Goal: Information Seeking & Learning: Learn about a topic

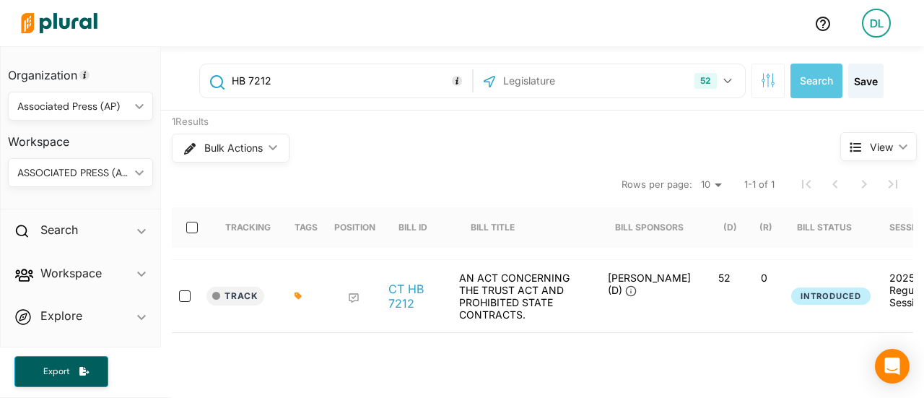
click at [133, 79] on div "Organization Associated Press (AP) ic_keyboard_arrow_down Personal Associated P…" at bounding box center [462, 222] width 924 height 352
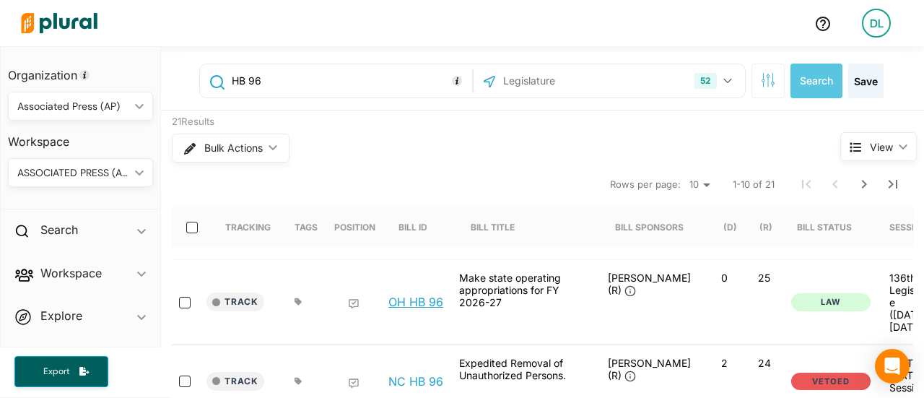
click at [429, 297] on link "OH HB 96" at bounding box center [415, 302] width 55 height 14
drag, startPoint x: 290, startPoint y: 79, endPoint x: 0, endPoint y: 102, distance: 291.2
click at [0, 102] on div "Organization Associated Press (AP) ic_keyboard_arrow_down Personal Associated P…" at bounding box center [462, 222] width 924 height 352
type input "S"
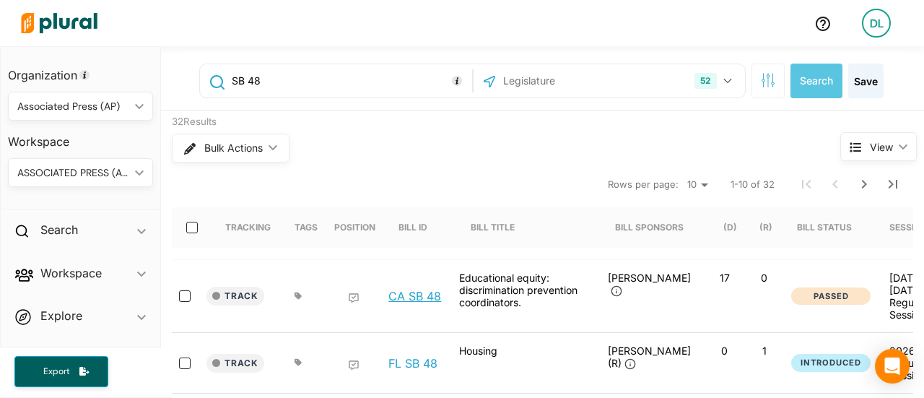
click at [410, 300] on link "CA SB 48" at bounding box center [414, 296] width 53 height 14
drag, startPoint x: 248, startPoint y: 84, endPoint x: 336, endPoint y: 90, distance: 88.3
click at [336, 90] on input "SB 48" at bounding box center [349, 80] width 238 height 27
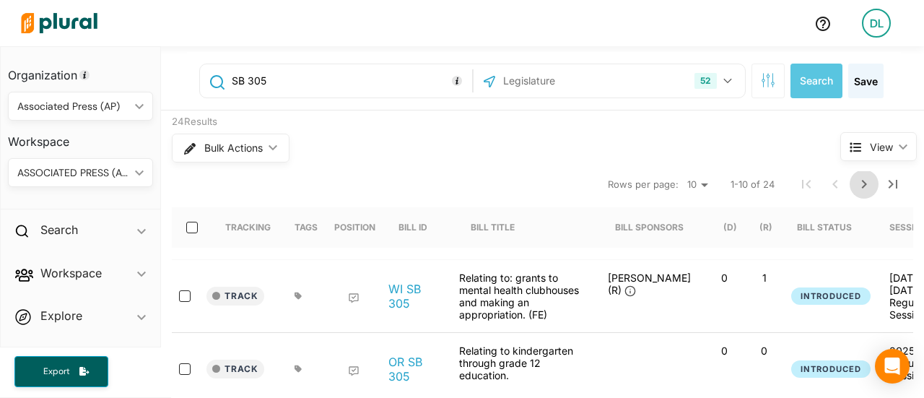
click at [862, 186] on icon "Next Page" at bounding box center [864, 184] width 5 height 9
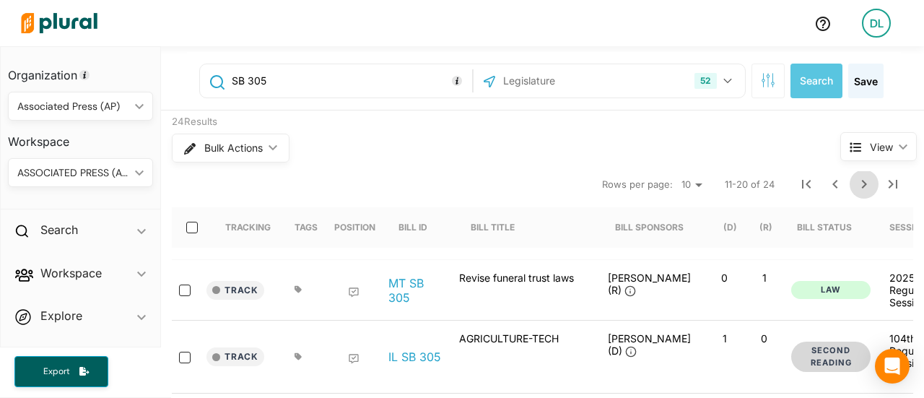
click at [862, 186] on icon "Next Page" at bounding box center [864, 184] width 5 height 9
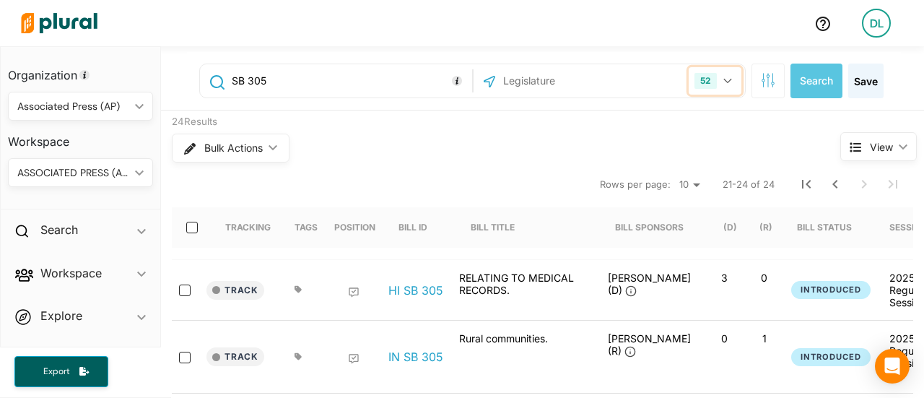
click at [723, 81] on button "52" at bounding box center [715, 80] width 53 height 27
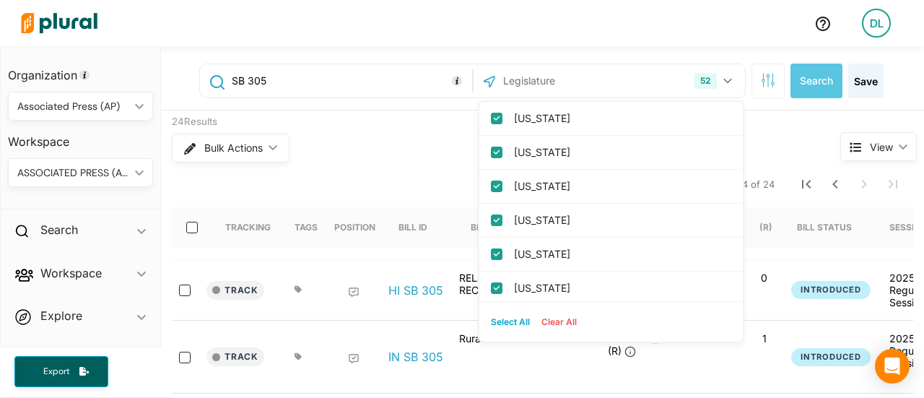
drag, startPoint x: 552, startPoint y: 326, endPoint x: 549, endPoint y: 316, distance: 10.1
click at [552, 326] on button "Clear All" at bounding box center [559, 322] width 47 height 22
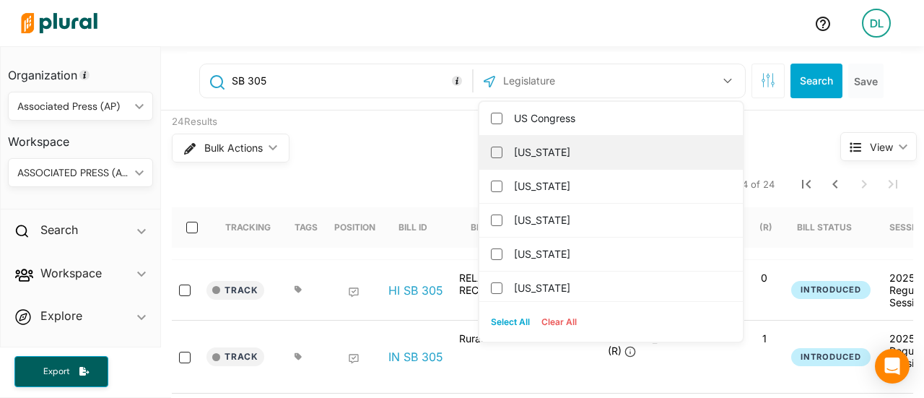
click at [533, 151] on label "Alabama" at bounding box center [621, 153] width 214 height 22
click at [503, 151] on input "Alabama" at bounding box center [497, 153] width 12 height 12
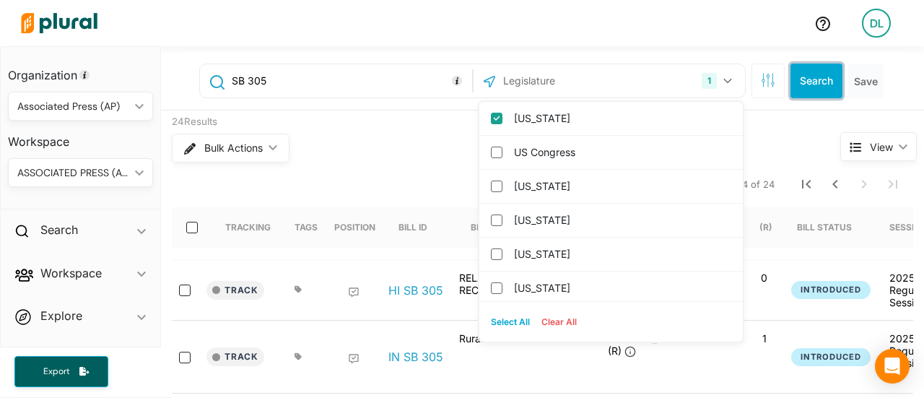
click at [810, 90] on button "Search" at bounding box center [817, 81] width 52 height 35
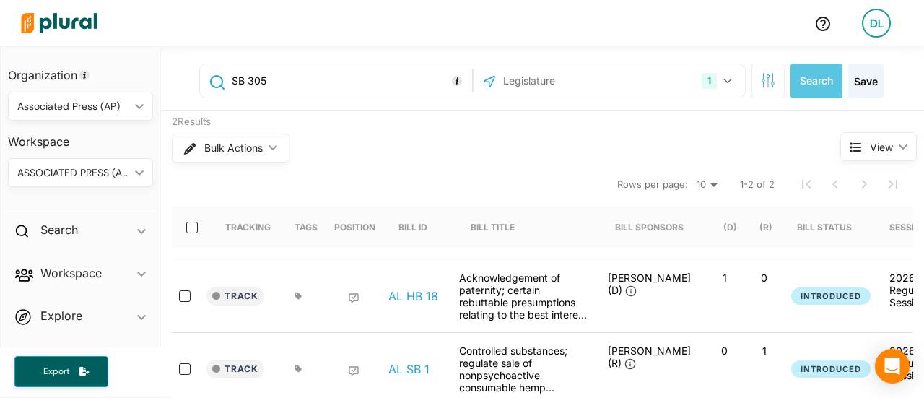
drag, startPoint x: 299, startPoint y: 82, endPoint x: 204, endPoint y: 77, distance: 95.4
click at [204, 77] on div "SB 305" at bounding box center [336, 80] width 264 height 27
drag, startPoint x: 310, startPoint y: 83, endPoint x: 74, endPoint y: 96, distance: 236.5
click at [74, 96] on div "Organization Associated Press (AP) ic_keyboard_arrow_down Personal Associated P…" at bounding box center [462, 222] width 924 height 352
type input "AB 1518"
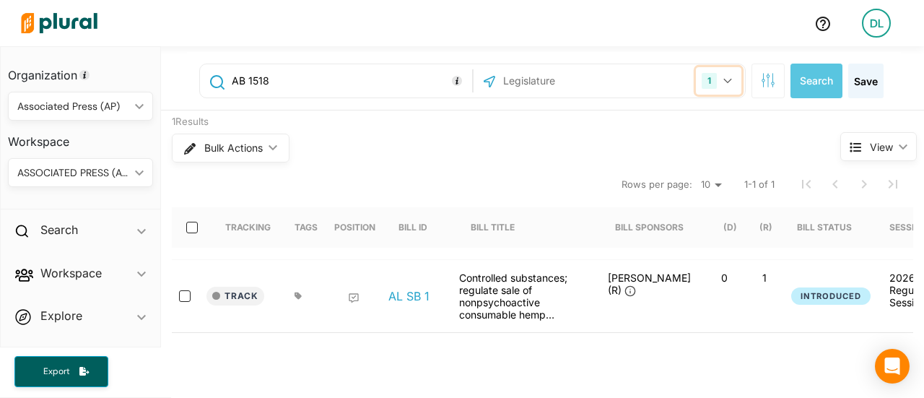
click at [723, 80] on icon "button" at bounding box center [727, 81] width 8 height 5
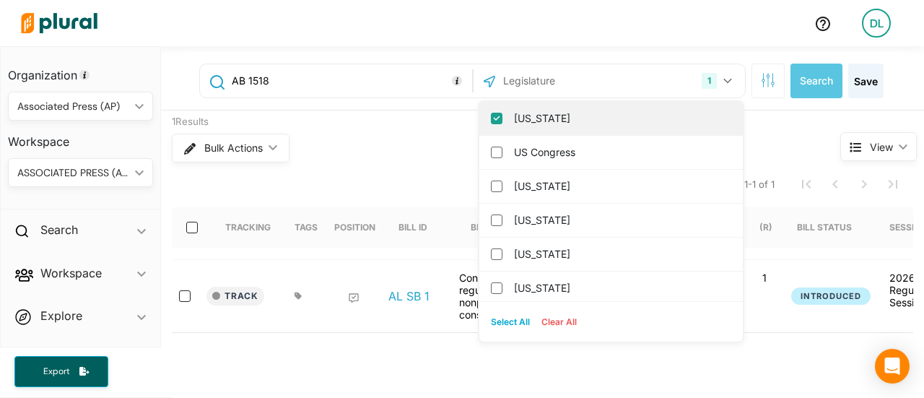
click at [492, 121] on div "Alabama" at bounding box center [611, 119] width 264 height 34
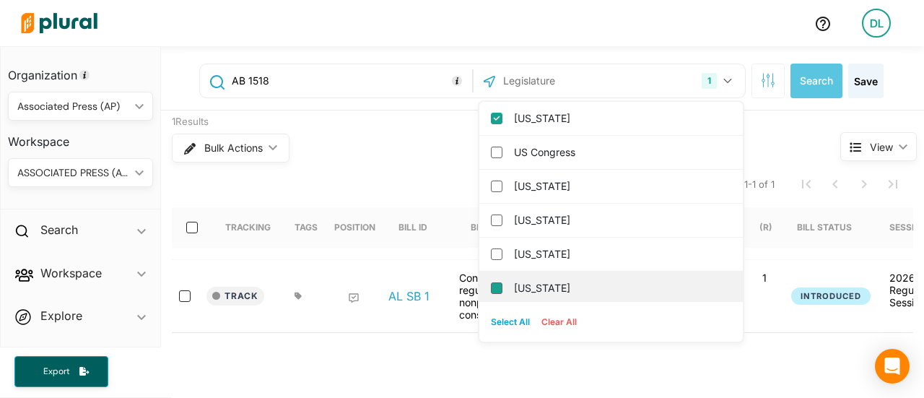
click at [491, 290] on input "California" at bounding box center [497, 288] width 12 height 12
click at [492, 287] on div "Arkansas" at bounding box center [611, 288] width 264 height 34
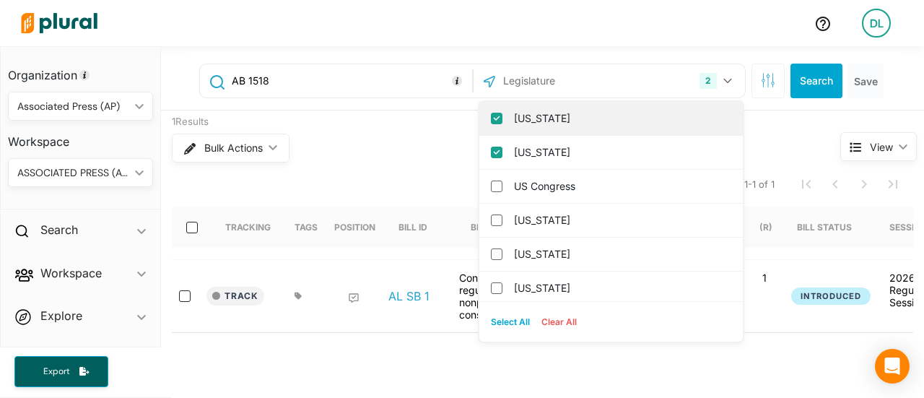
click at [491, 115] on input "Alabama" at bounding box center [497, 119] width 12 height 12
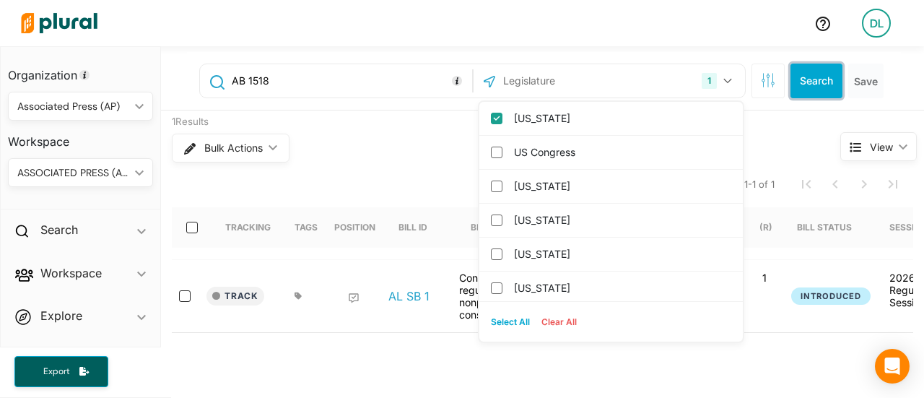
click at [801, 70] on button "Search" at bounding box center [817, 81] width 52 height 35
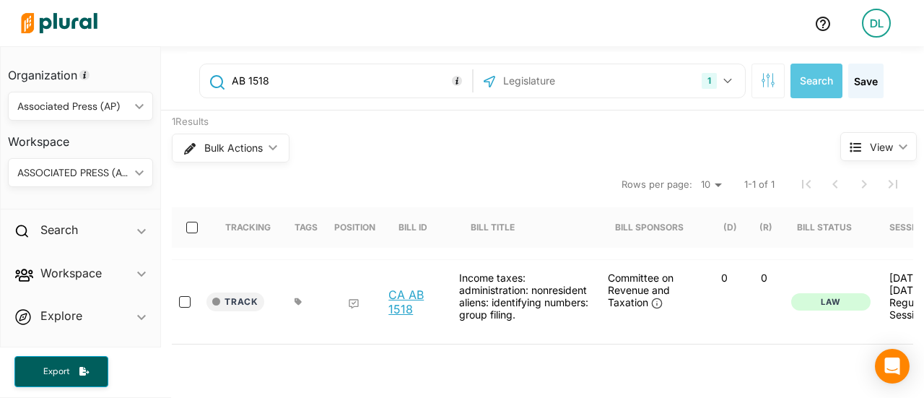
click at [406, 287] on link "CA AB 1518" at bounding box center [415, 301] width 55 height 29
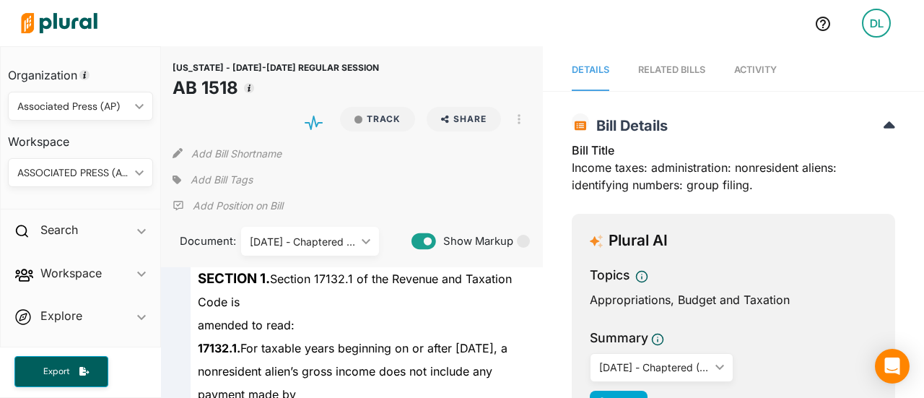
click at [175, 180] on icon at bounding box center [177, 179] width 9 height 9
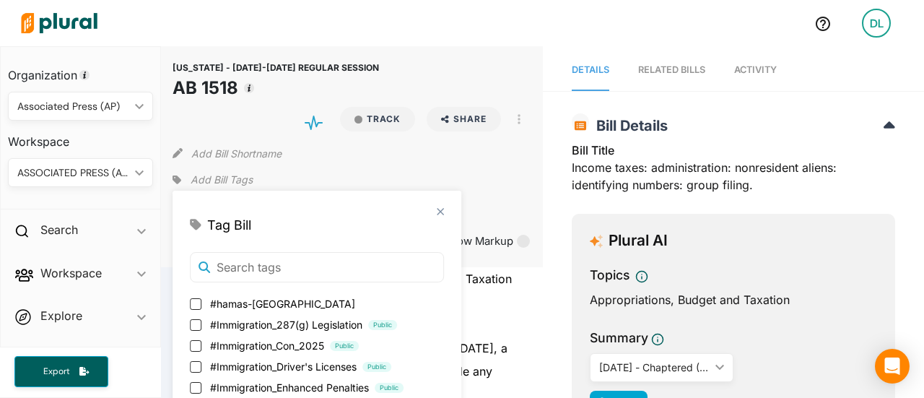
scroll to position [722, 0]
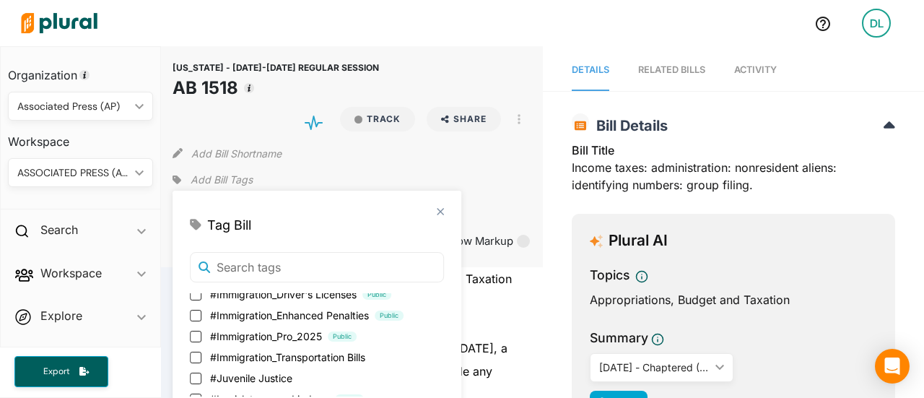
click at [201, 339] on label "#Immigration_Pro_2025 Public" at bounding box center [317, 336] width 254 height 15
click at [201, 339] on input "#Immigration_Pro_2025 Public" at bounding box center [196, 337] width 12 height 12
checkbox input "true"
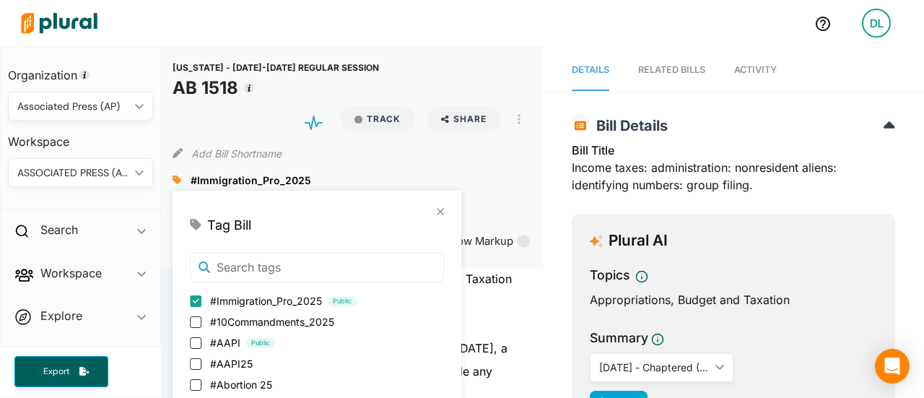
click at [434, 64] on div "CALIFORNIA - 2025-2026 REGULAR SESSION AB 1518 Track Share Email LinkedIn X Fac…" at bounding box center [352, 79] width 358 height 43
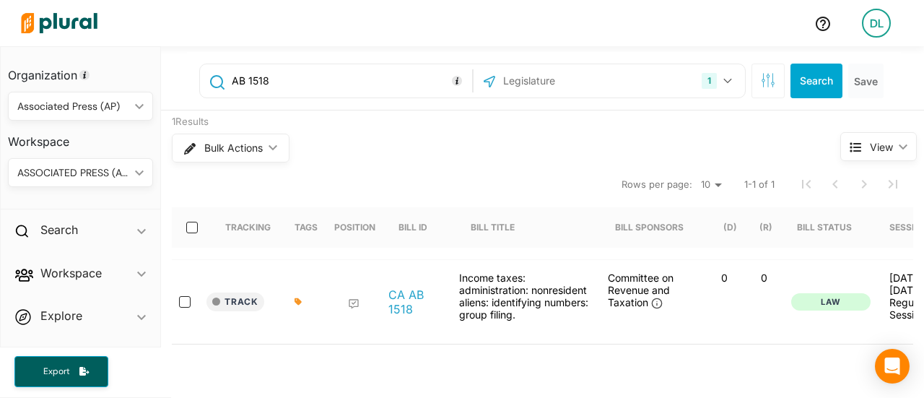
drag, startPoint x: 304, startPoint y: 89, endPoint x: 180, endPoint y: 76, distance: 124.9
click at [180, 76] on div "AB 1518 1 California US Congress Alabama Alaska Arizona Arkansas Colorado Conne…" at bounding box center [542, 78] width 763 height 64
paste input "HB25-1244"
type input "HB25-1244"
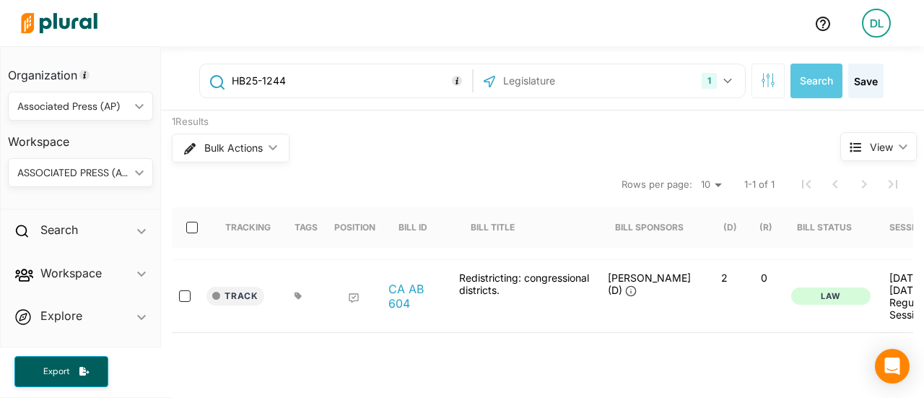
click at [264, 84] on input "HB25-1244" at bounding box center [349, 80] width 238 height 27
click at [721, 79] on button "1" at bounding box center [718, 80] width 45 height 27
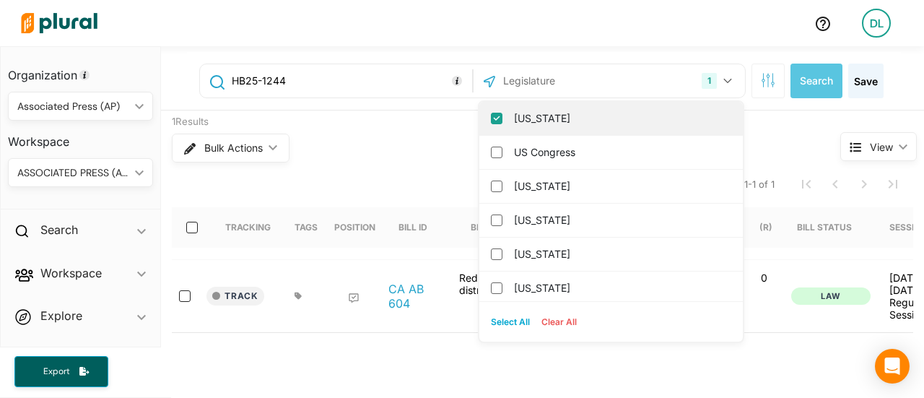
click at [491, 120] on input "California" at bounding box center [497, 119] width 12 height 12
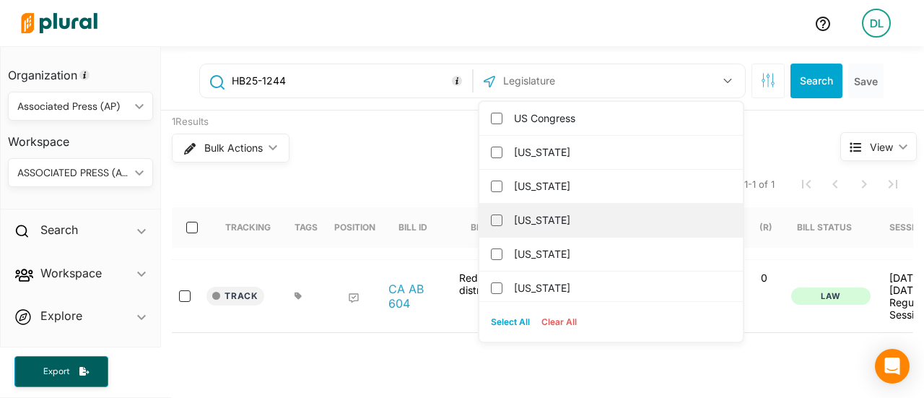
scroll to position [72, 0]
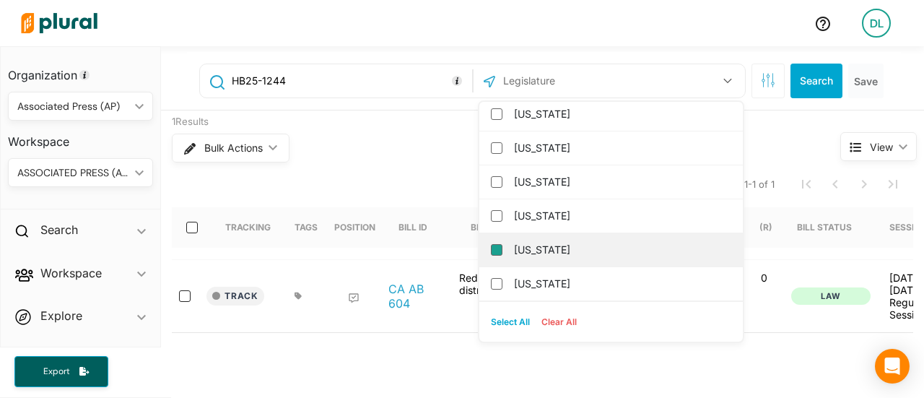
click at [491, 246] on input "Colorado" at bounding box center [497, 250] width 12 height 12
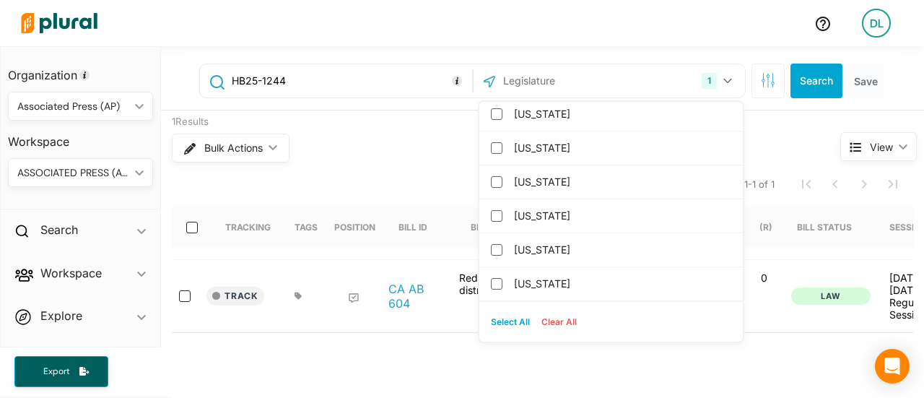
scroll to position [0, 0]
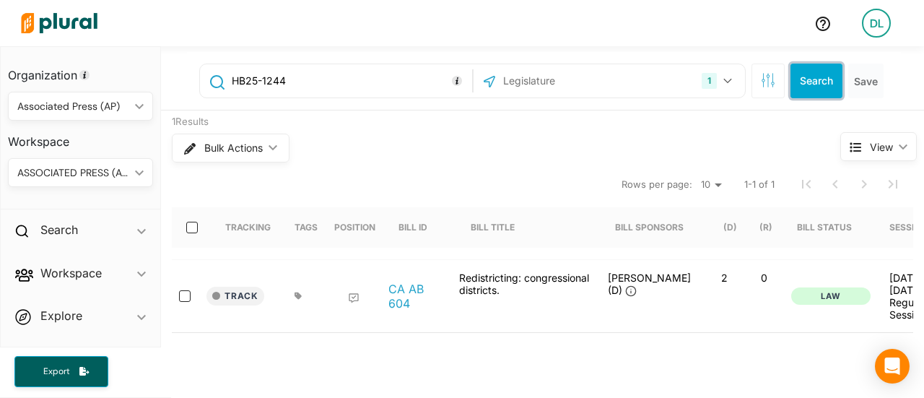
click at [822, 78] on button "Search" at bounding box center [817, 81] width 52 height 35
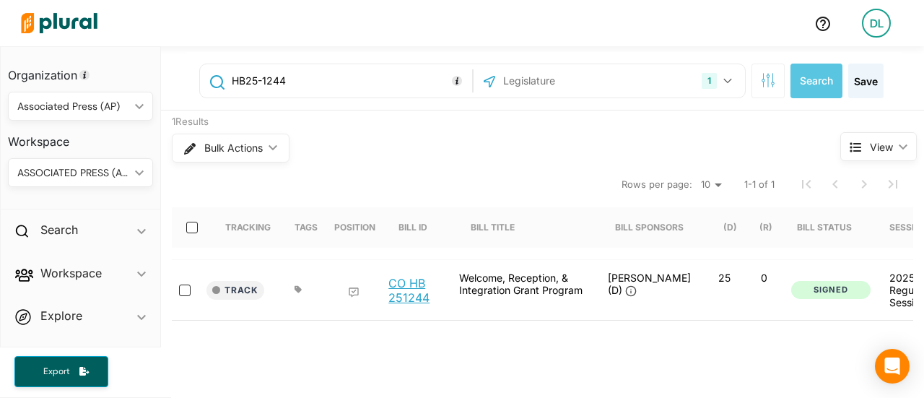
click at [403, 280] on link "CO HB 251244" at bounding box center [415, 290] width 55 height 29
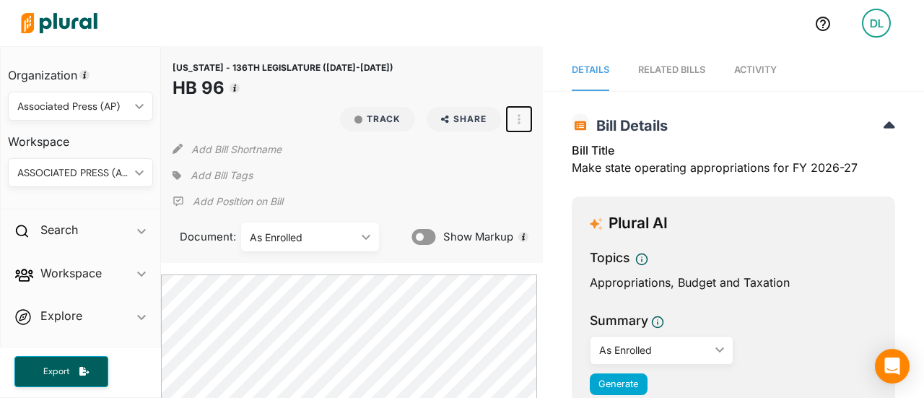
click at [510, 126] on button "button" at bounding box center [519, 119] width 25 height 25
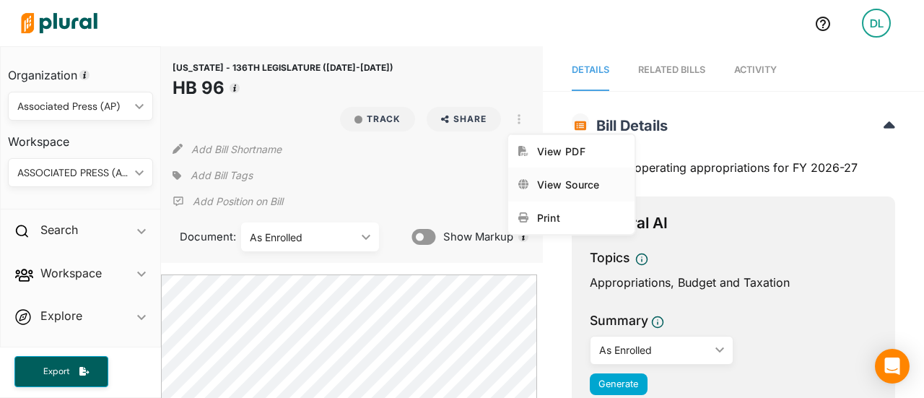
click at [566, 190] on link "View Source" at bounding box center [571, 184] width 126 height 33
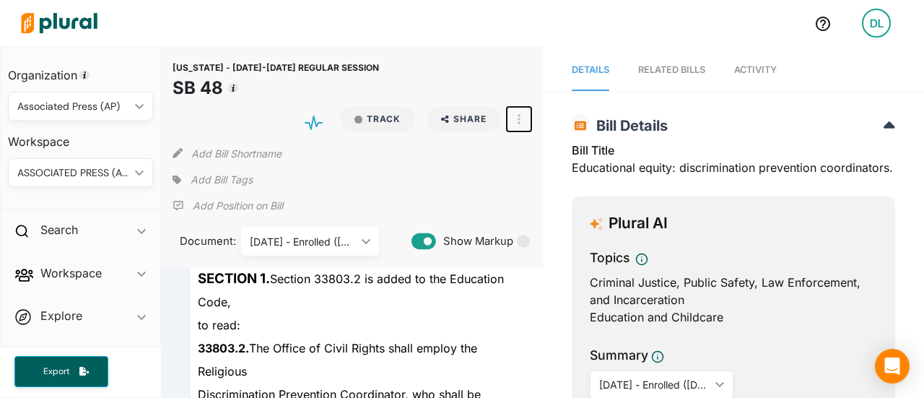
click at [521, 115] on button "button" at bounding box center [519, 119] width 25 height 25
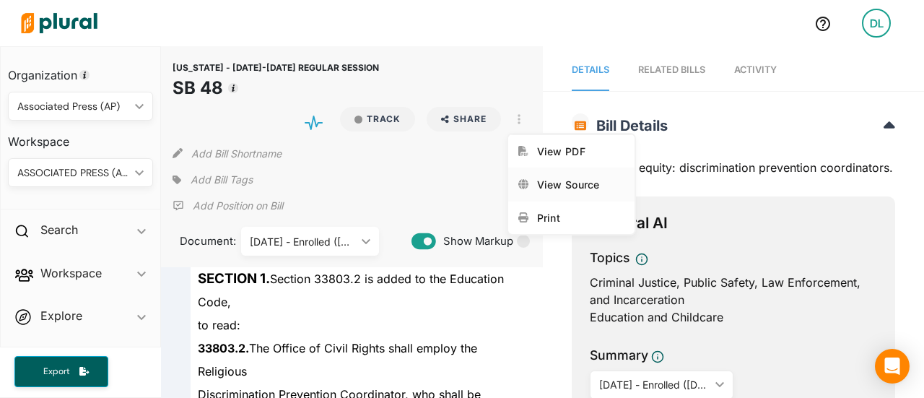
click at [572, 184] on div "View Source" at bounding box center [580, 184] width 87 height 12
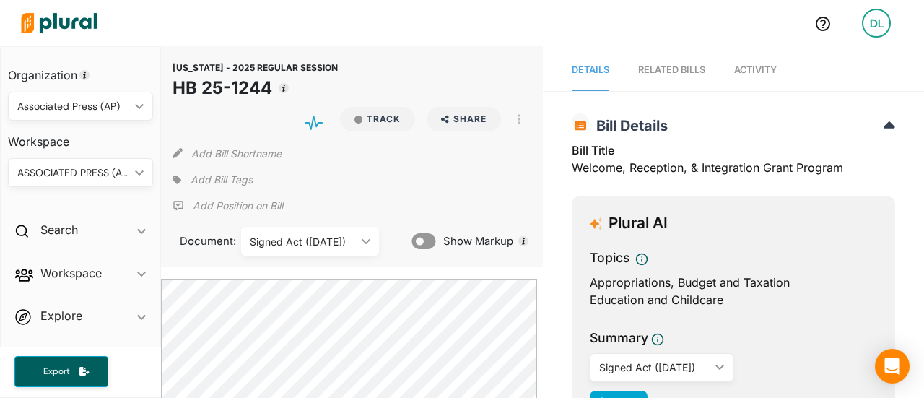
click at [224, 181] on span "Add Bill Tags" at bounding box center [222, 180] width 62 height 14
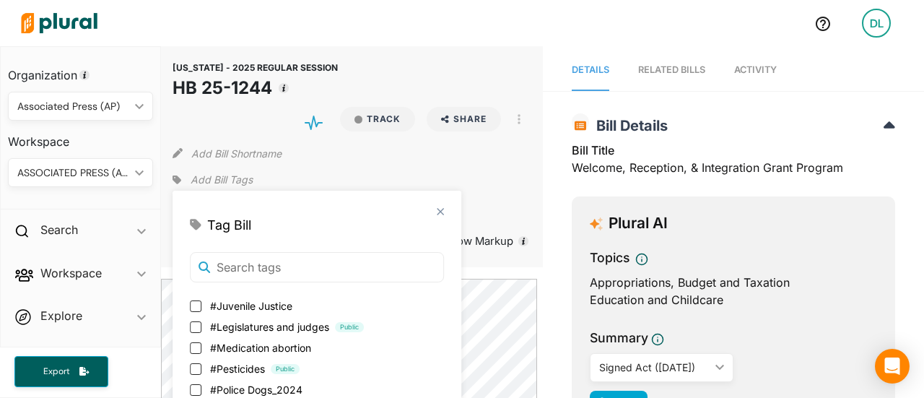
scroll to position [722, 0]
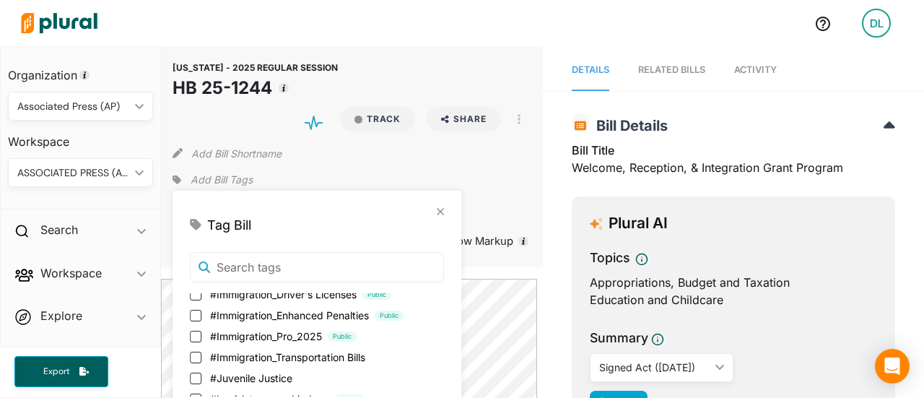
click at [189, 336] on div "close Tag Bill #10Commandments_2025 #AAPI Public #AAPI25 #Abortion 25 #Abortion…" at bounding box center [317, 324] width 289 height 266
click at [193, 335] on input "#Immigration_Pro_2025 Public" at bounding box center [196, 337] width 12 height 12
checkbox input "true"
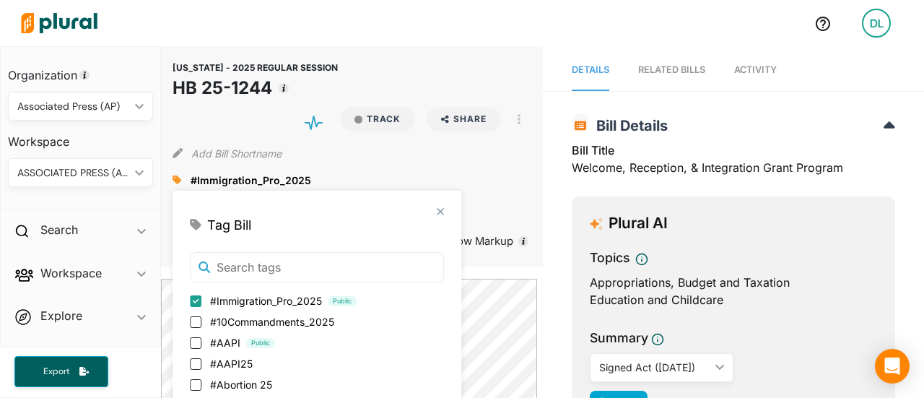
click at [440, 18] on div at bounding box center [408, 23] width 788 height 51
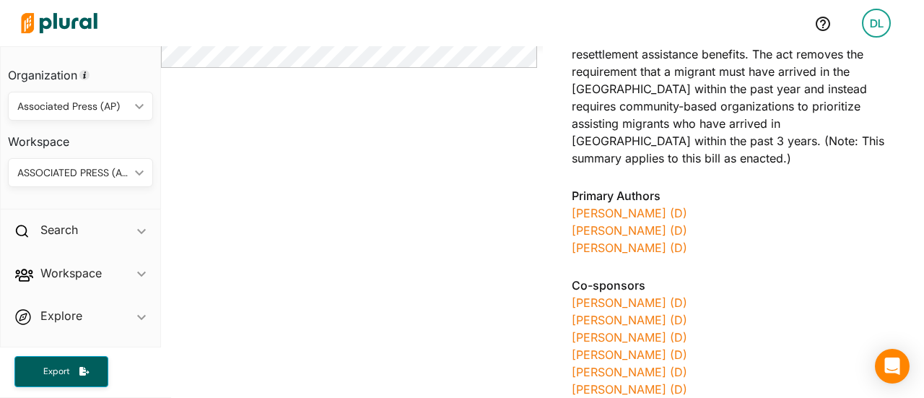
scroll to position [650, 0]
